Goal: Information Seeking & Learning: Find specific fact

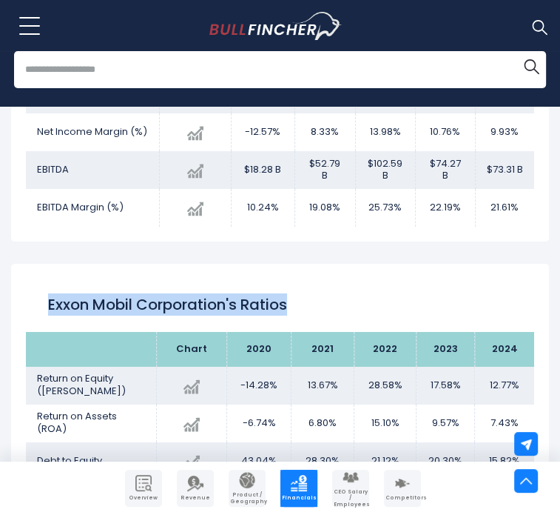
drag, startPoint x: 27, startPoint y: 212, endPoint x: 298, endPoint y: 208, distance: 270.3
click at [298, 278] on div "Exxon Mobil Corporation's Ratios" at bounding box center [280, 304] width 509 height 53
copy h2 "Exxon Mobil Corporation's Ratios"
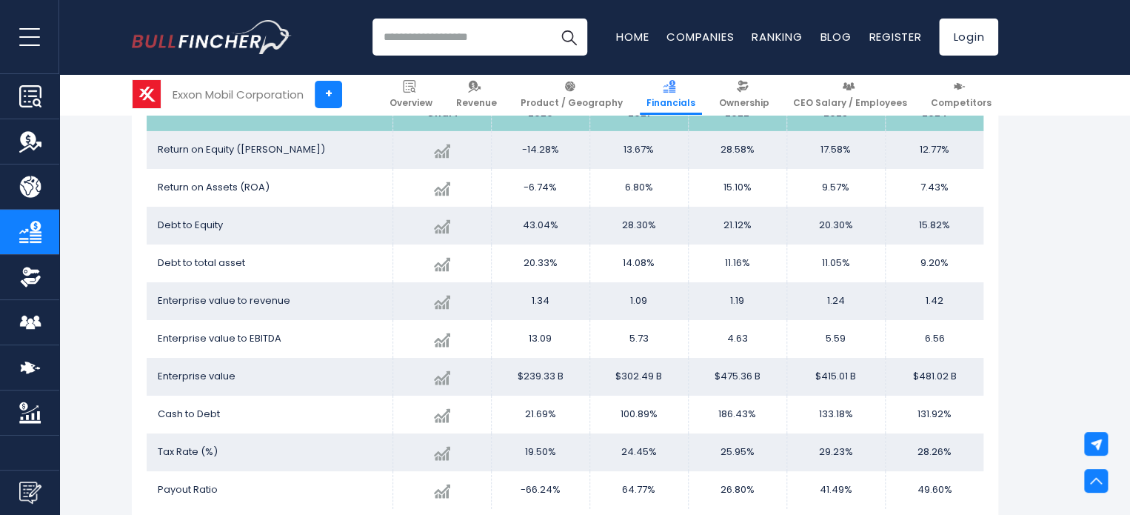
scroll to position [2456, 0]
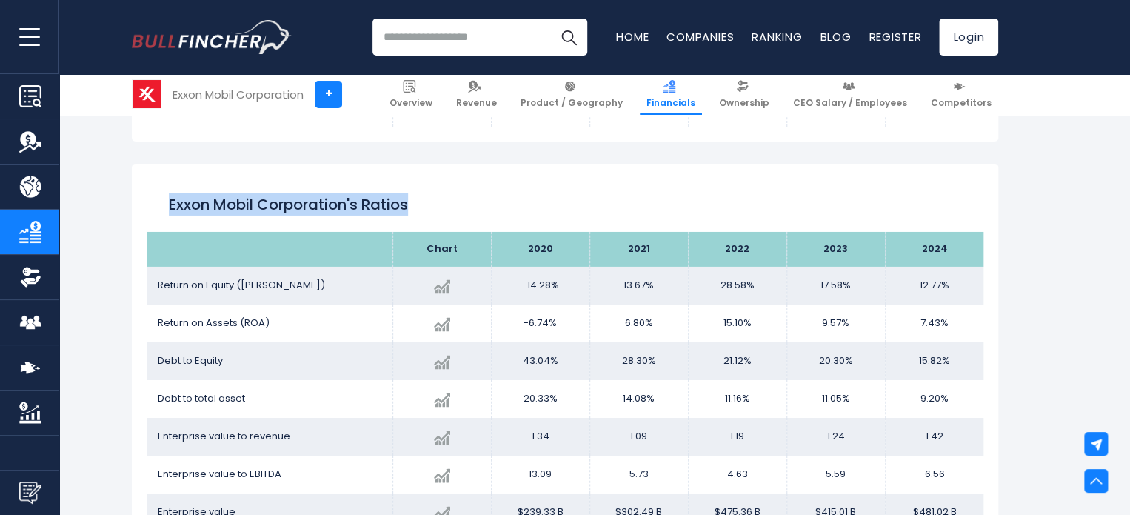
drag, startPoint x: 959, startPoint y: 331, endPoint x: 169, endPoint y: 207, distance: 800.4
click at [169, 207] on div "Exxon Mobil Corporation's Ratios Chart 2020" at bounding box center [565, 411] width 866 height 495
copy div "Exxon Mobil Corporation's Ratios Chart 2020 2021 2022 2023 2024 Return on Equit…"
click at [788, 174] on div "Exxon Mobil Corporation's Ratios Chart 2020" at bounding box center [565, 411] width 866 height 495
click at [522, 44] on input "search" at bounding box center [479, 37] width 215 height 37
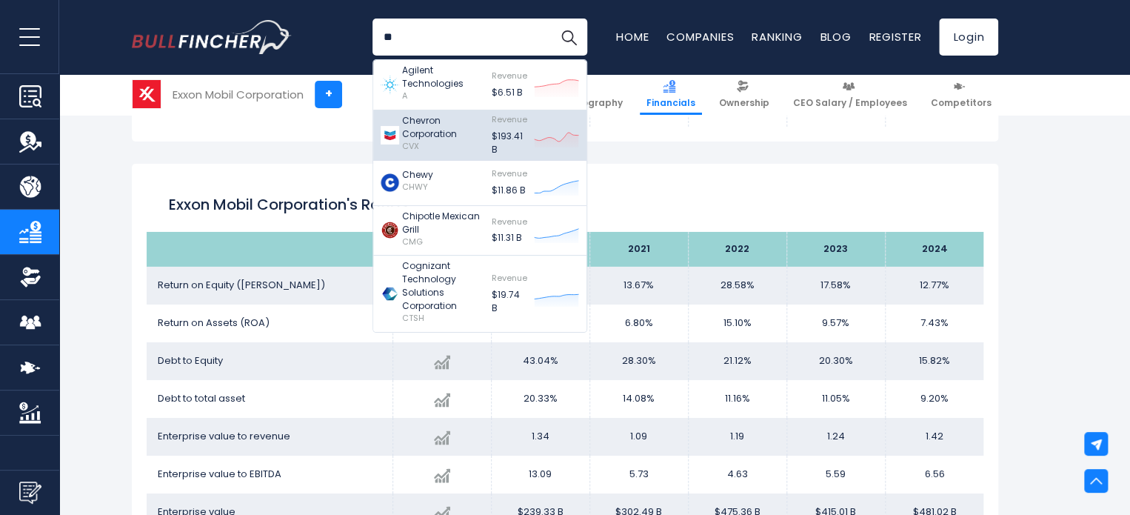
type input "**"
click at [483, 135] on div "Revenue $193.41 B Created with Highcharts 12.1.2" at bounding box center [531, 135] width 96 height 42
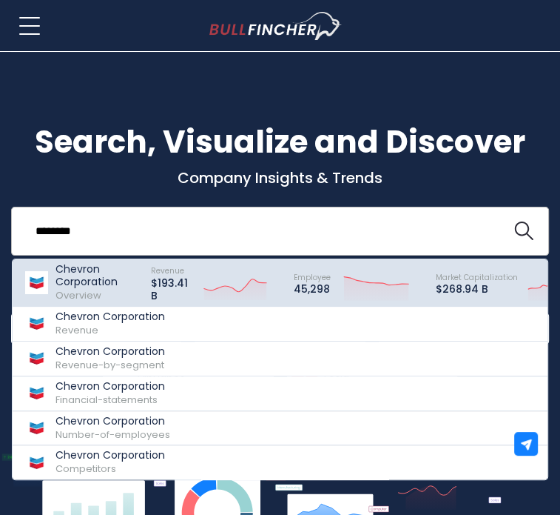
type input "*******"
click at [154, 289] on p "$193.41 B" at bounding box center [173, 289] width 45 height 25
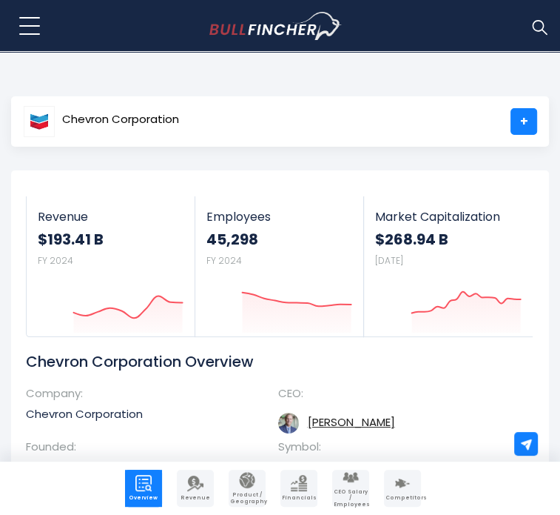
click at [540, 30] on img at bounding box center [539, 26] width 19 height 19
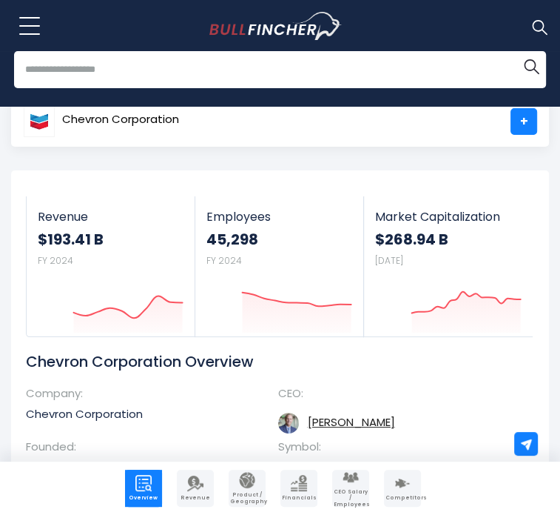
click at [86, 70] on input "search" at bounding box center [280, 69] width 532 height 37
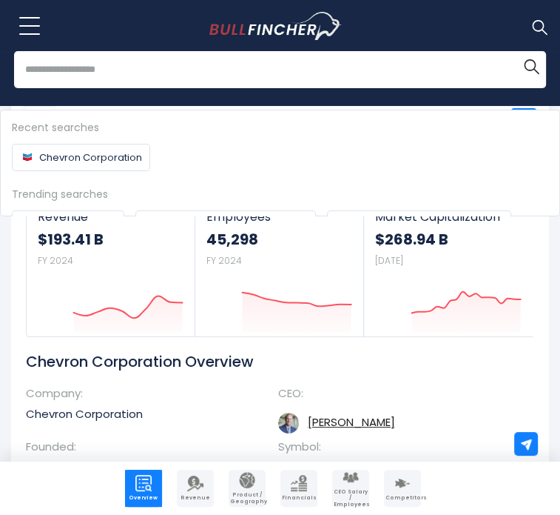
paste input "**********"
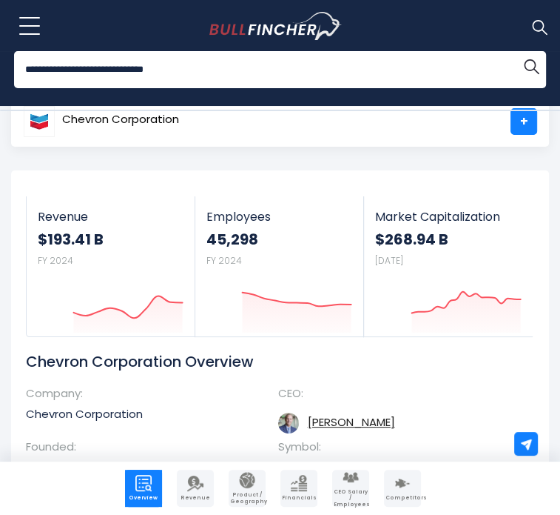
drag, startPoint x: 84, startPoint y: 68, endPoint x: 1, endPoint y: 76, distance: 83.3
click at [1, 76] on div "**********" at bounding box center [280, 78] width 560 height 55
type input "**********"
click at [517, 51] on button "Search" at bounding box center [532, 66] width 30 height 30
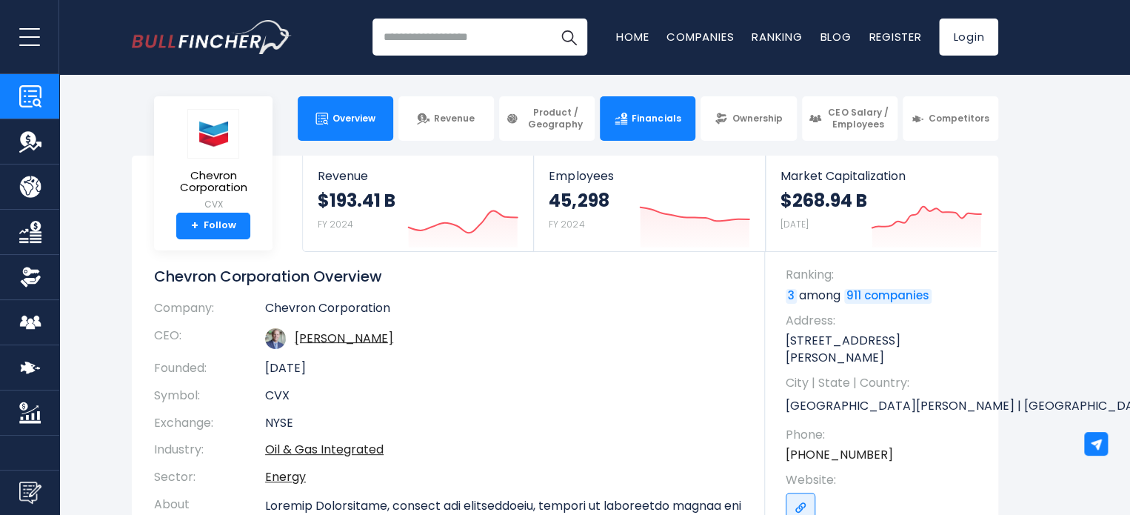
click at [675, 130] on link "Financials" at bounding box center [648, 118] width 96 height 44
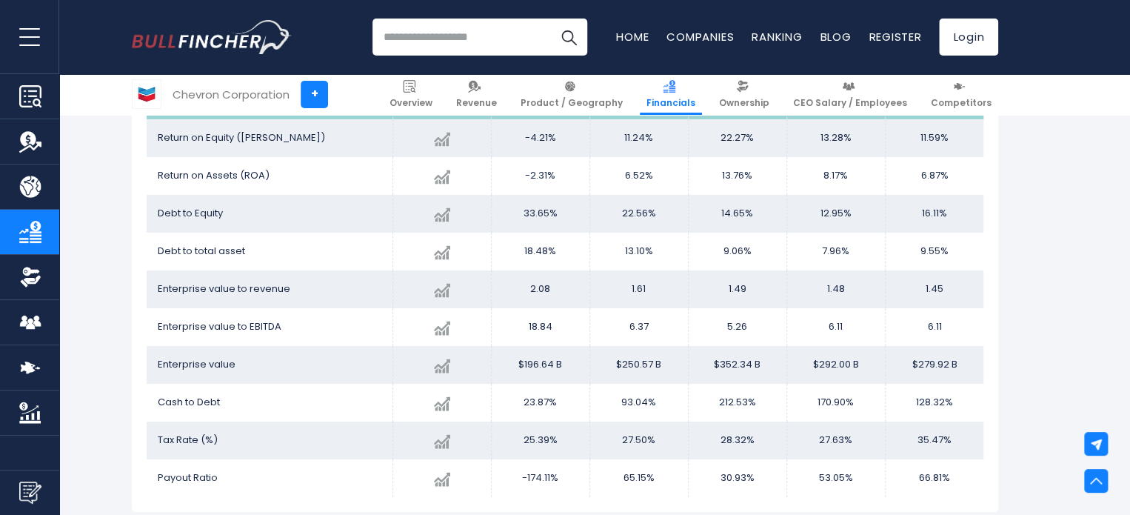
scroll to position [2579, 0]
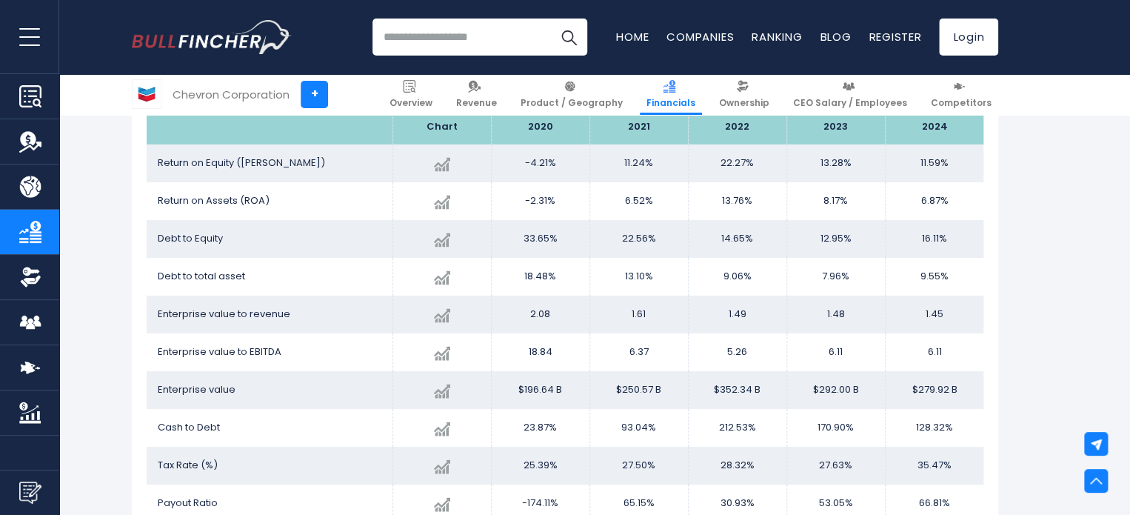
drag, startPoint x: 150, startPoint y: 162, endPoint x: 930, endPoint y: 284, distance: 789.7
click at [930, 284] on tbody "Return on Equity ([PERSON_NAME]) Created with Highcharts 12.1.2 11.59% -12.73% …" at bounding box center [565, 333] width 837 height 378
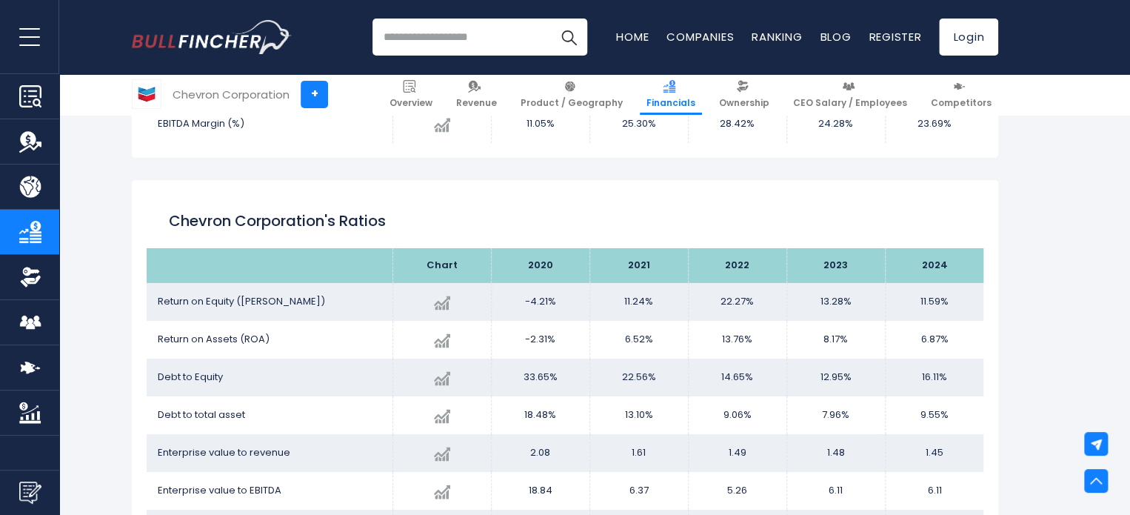
scroll to position [2431, 0]
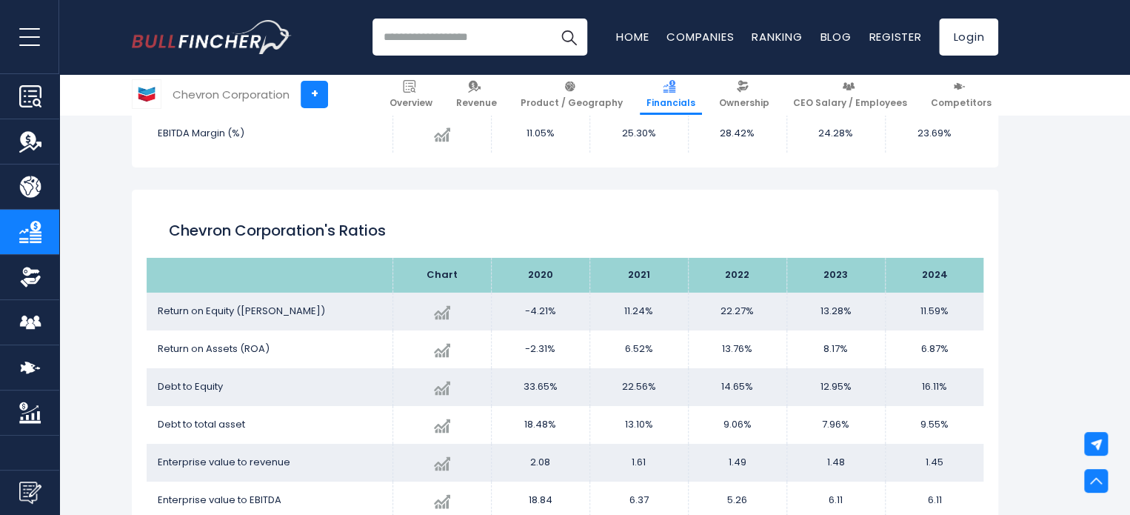
click at [756, 230] on h2 "Chevron Corporation's Ratios" at bounding box center [565, 230] width 792 height 22
drag, startPoint x: 155, startPoint y: 308, endPoint x: 958, endPoint y: 413, distance: 810.1
click at [958, 413] on tbody "Return on Equity ([PERSON_NAME]) Created with Highcharts 12.1.2 11.59% -12.73% …" at bounding box center [565, 481] width 837 height 378
copy tbody "Loremi do Sitame (CON) Adipisc elit Seddoeiusm 25.4.4 54.53% -68.09% 6649 -4.32…"
